Goal: Task Accomplishment & Management: Manage account settings

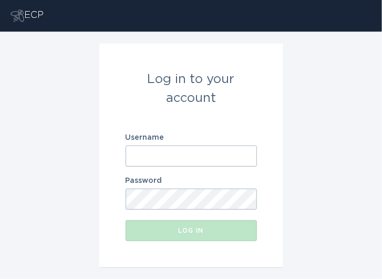
click at [192, 143] on div "Username" at bounding box center [191, 150] width 131 height 33
click at [196, 156] on input "Username" at bounding box center [191, 156] width 131 height 21
paste input "[EMAIL_ADDRESS][DOMAIN_NAME]"
type input "[EMAIL_ADDRESS][DOMAIN_NAME]"
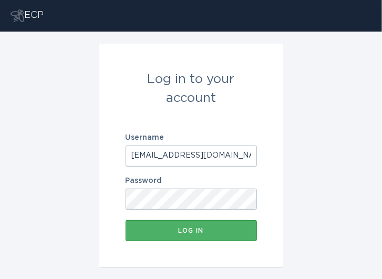
click at [195, 240] on button "Log in" at bounding box center [191, 230] width 131 height 21
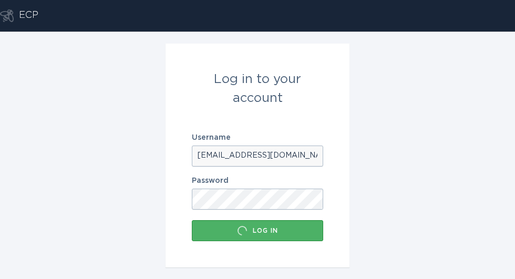
click at [298, 238] on button "Log in" at bounding box center [257, 230] width 131 height 21
click at [249, 229] on div "Log in" at bounding box center [257, 231] width 121 height 11
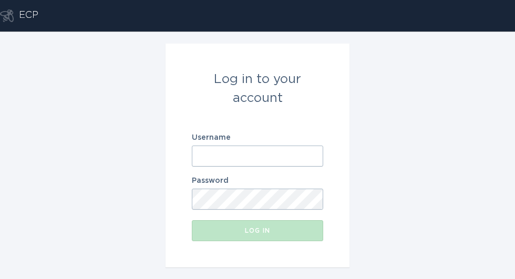
click at [255, 163] on input "Username" at bounding box center [257, 156] width 131 height 21
type input "[EMAIL_ADDRESS][DOMAIN_NAME]"
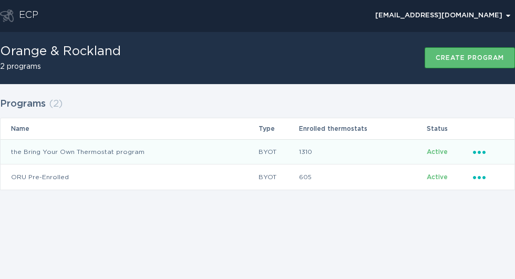
click at [475, 155] on div "Ellipsis" at bounding box center [488, 152] width 31 height 12
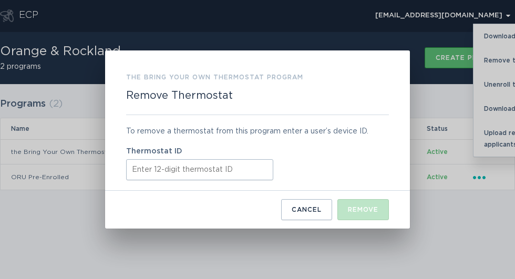
click at [210, 149] on label "Thermostat ID" at bounding box center [257, 151] width 263 height 7
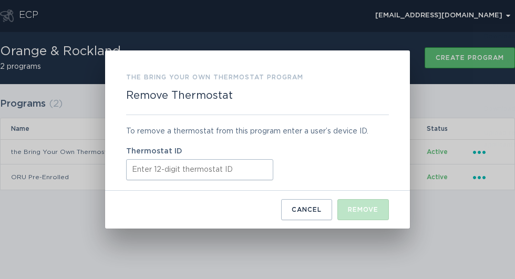
click at [213, 168] on input "Thermostat ID" at bounding box center [199, 169] width 147 height 21
paste input "421813812745"
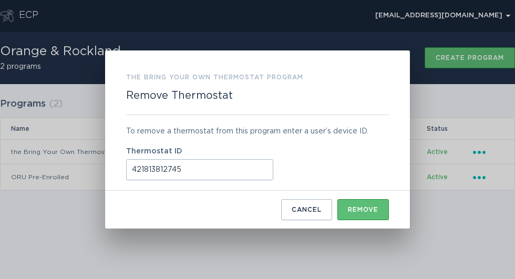
type input "421813812745"
click at [379, 222] on div "the Bring Your Own Thermostat program Remove Thermostat To remove a thermostat …" at bounding box center [257, 139] width 305 height 178
click at [380, 219] on button "Remove" at bounding box center [364, 209] width 52 height 21
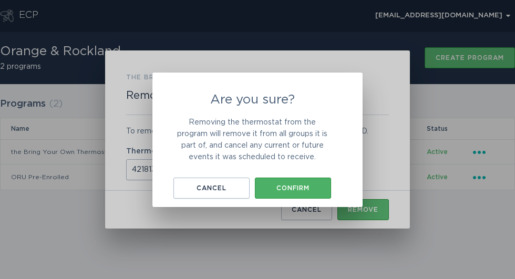
click at [287, 189] on div "Confirm" at bounding box center [293, 188] width 66 height 6
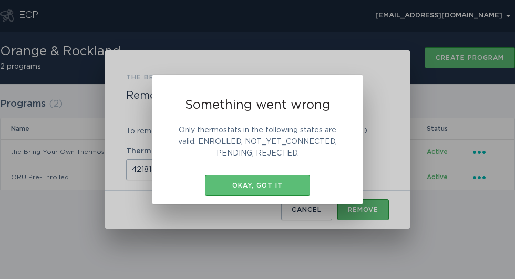
click at [287, 189] on div "Okay, got it" at bounding box center [257, 186] width 95 height 6
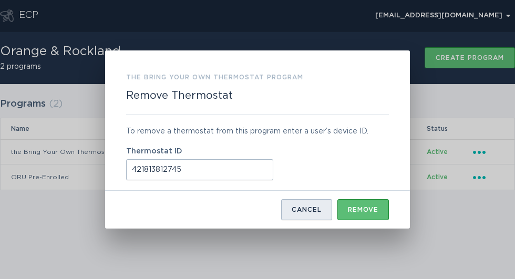
click at [305, 215] on button "Cancel" at bounding box center [306, 209] width 51 height 21
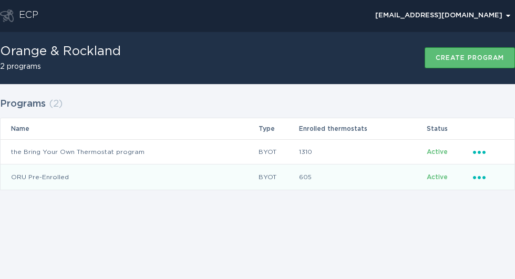
click at [481, 178] on icon "Ellipsis" at bounding box center [480, 175] width 15 height 9
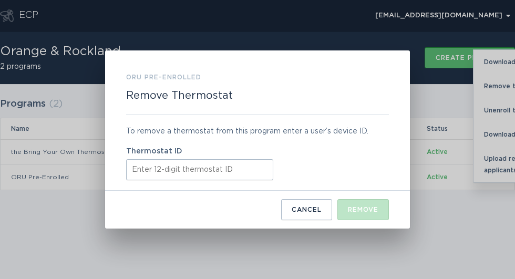
click at [209, 168] on input "Thermostat ID" at bounding box center [199, 169] width 147 height 21
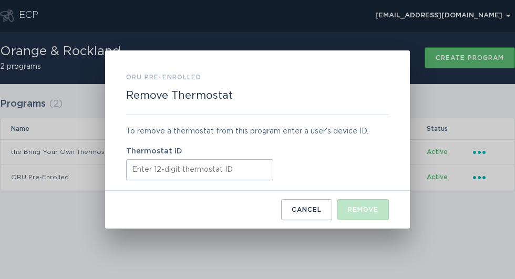
paste input "421813812745"
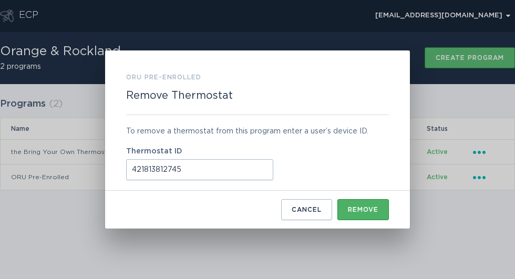
type input "421813812745"
click at [352, 212] on div "Remove" at bounding box center [363, 210] width 31 height 6
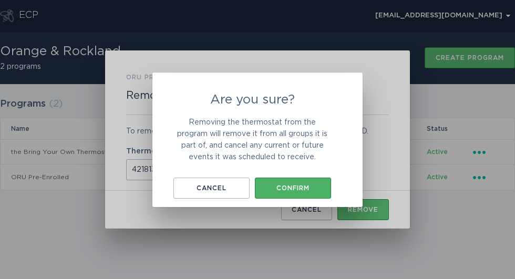
click at [306, 187] on div "Confirm" at bounding box center [293, 188] width 66 height 6
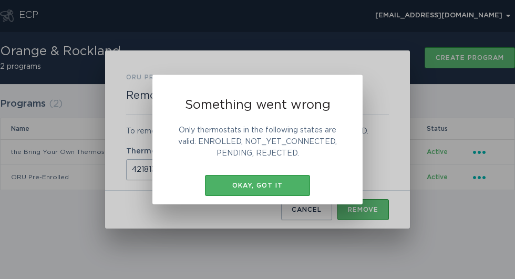
click at [266, 177] on button "Okay, got it" at bounding box center [257, 185] width 105 height 21
